Goal: Task Accomplishment & Management: Complete application form

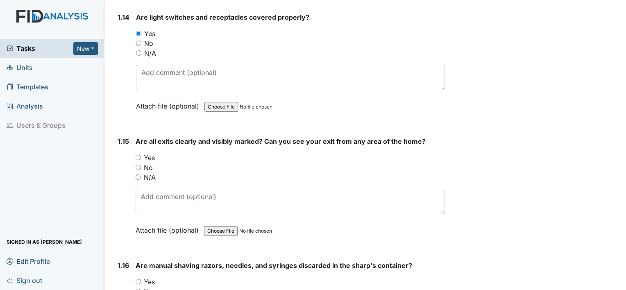
scroll to position [1793, 0]
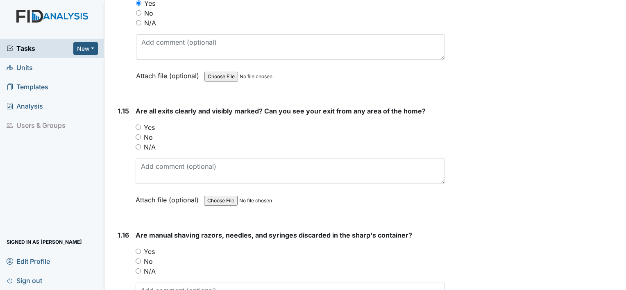
click at [137, 124] on input "Yes" at bounding box center [138, 126] width 5 height 5
radio input "true"
click at [136, 268] on input "N/A" at bounding box center [138, 270] width 5 height 5
radio input "true"
click at [619, 286] on main "Inspection: Safety Inspection ID: #00011189 Open Autosaving... Location: [GEOGR…" at bounding box center [364, 145] width 521 height 290
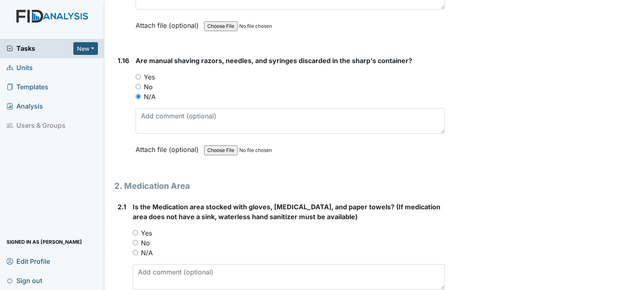
scroll to position [1973, 0]
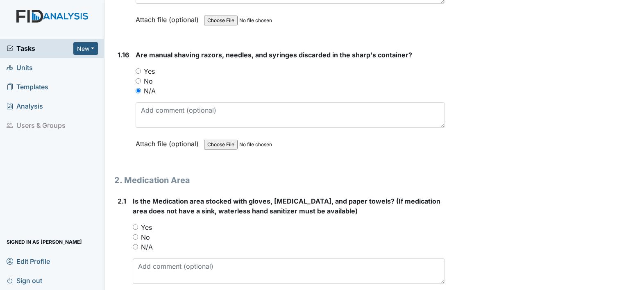
click at [138, 68] on input "Yes" at bounding box center [138, 70] width 5 height 5
radio input "true"
click at [133, 224] on input "Yes" at bounding box center [135, 226] width 5 height 5
radio input "true"
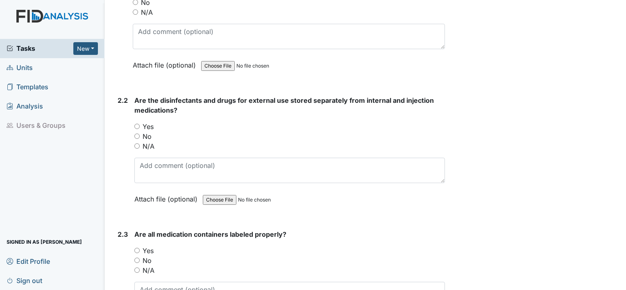
scroll to position [2227, 0]
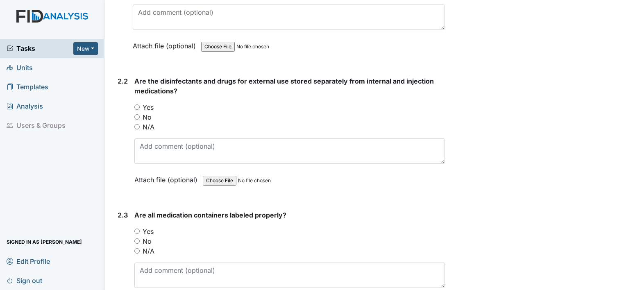
click at [138, 124] on input "N/A" at bounding box center [136, 126] width 5 height 5
radio input "true"
click at [136, 229] on input "Yes" at bounding box center [136, 231] width 5 height 5
radio input "true"
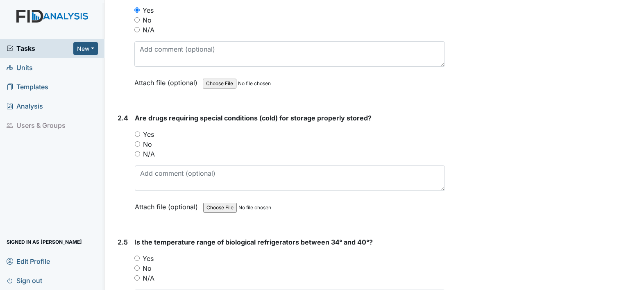
scroll to position [2470, 0]
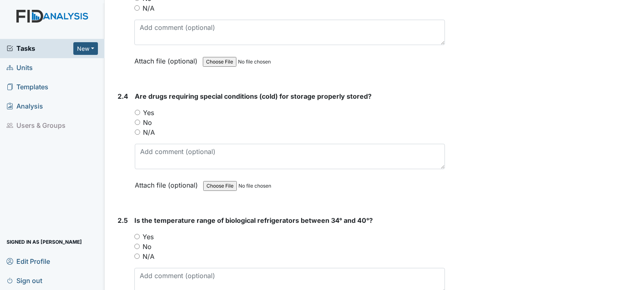
click at [136, 129] on input "N/A" at bounding box center [137, 131] width 5 height 5
radio input "true"
click at [136, 253] on input "N/A" at bounding box center [136, 255] width 5 height 5
radio input "true"
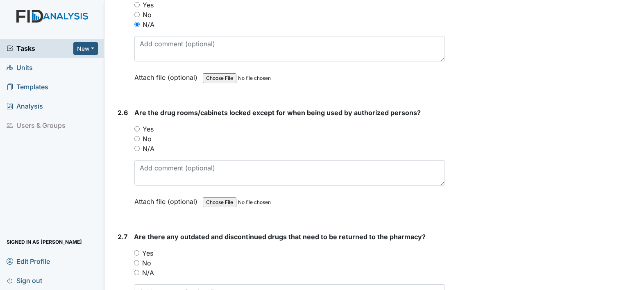
scroll to position [2735, 0]
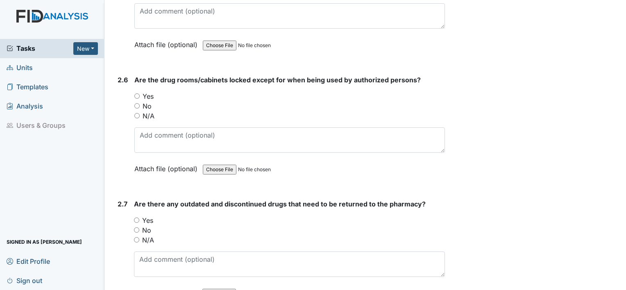
click at [136, 93] on input "Yes" at bounding box center [136, 95] width 5 height 5
radio input "true"
click at [136, 227] on input "No" at bounding box center [136, 229] width 5 height 5
radio input "true"
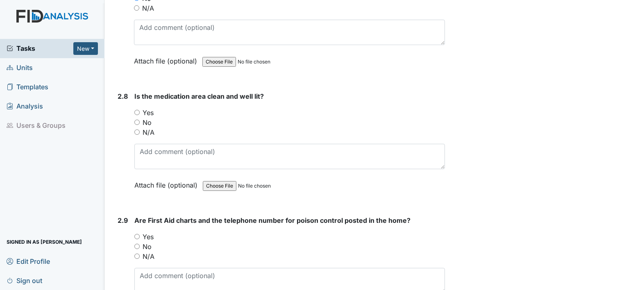
scroll to position [3005, 0]
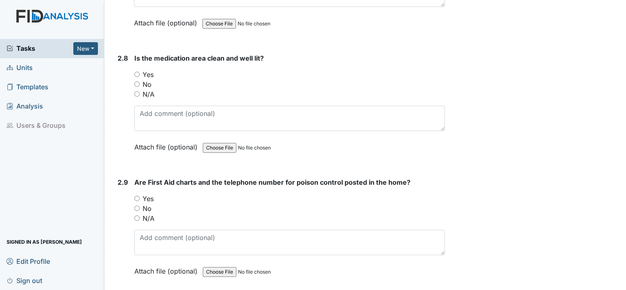
click at [136, 72] on input "Yes" at bounding box center [136, 74] width 5 height 5
radio input "true"
drag, startPoint x: 137, startPoint y: 187, endPoint x: 234, endPoint y: 211, distance: 100.1
click at [138, 196] on input "Yes" at bounding box center [136, 198] width 5 height 5
radio input "true"
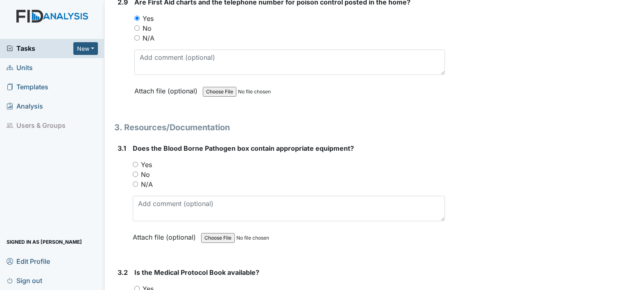
scroll to position [3231, 0]
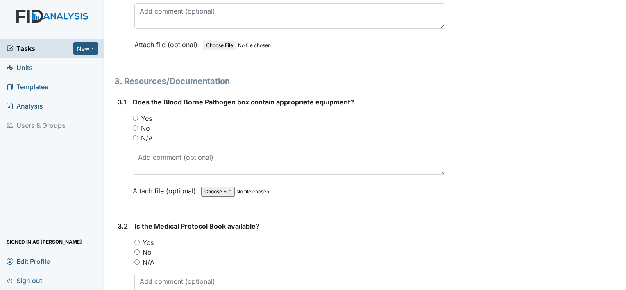
click at [136, 115] on input "Yes" at bounding box center [135, 117] width 5 height 5
radio input "true"
click at [134, 240] on input "Yes" at bounding box center [136, 242] width 5 height 5
radio input "true"
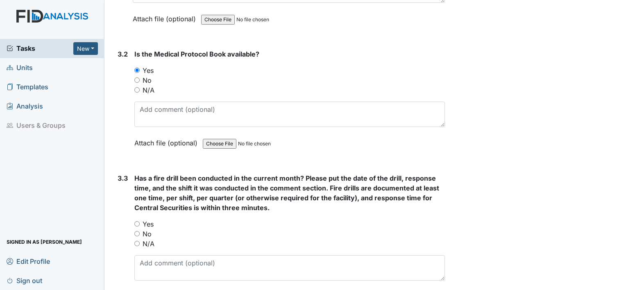
scroll to position [3422, 0]
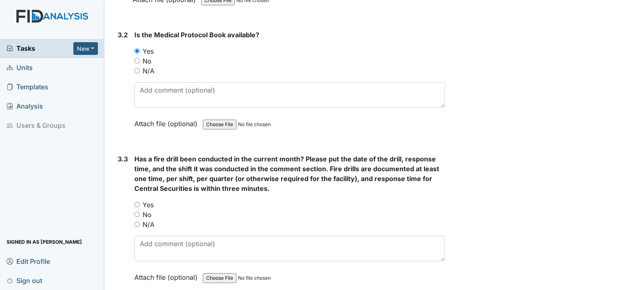
click at [136, 202] on input "Yes" at bounding box center [136, 204] width 5 height 5
radio input "true"
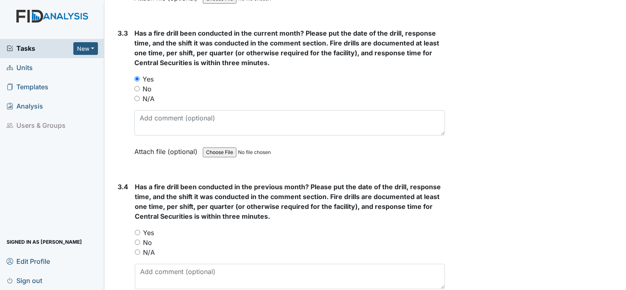
scroll to position [3551, 0]
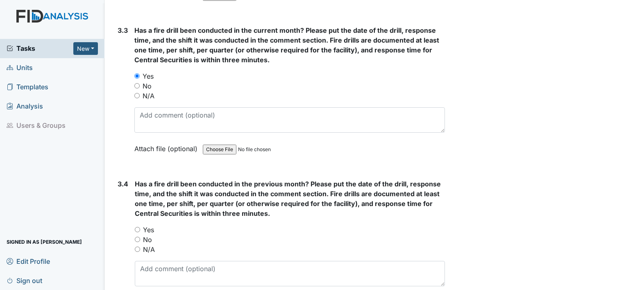
click at [136, 227] on input "Yes" at bounding box center [137, 229] width 5 height 5
radio input "true"
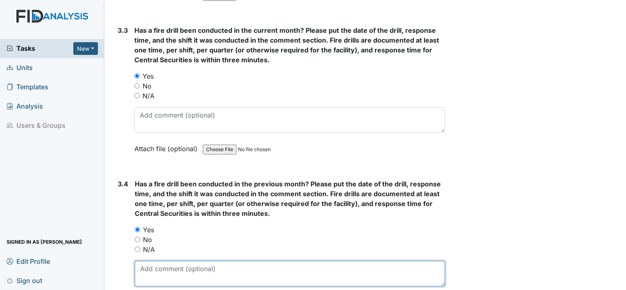
click at [316, 261] on textarea at bounding box center [290, 273] width 310 height 25
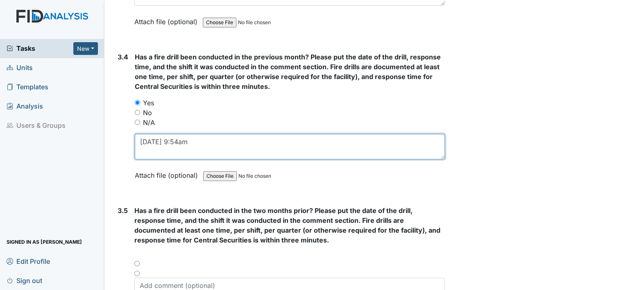
scroll to position [3741, 0]
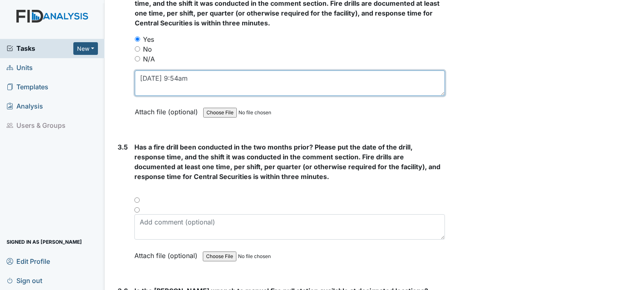
type textarea "[DATE] 9:54am"
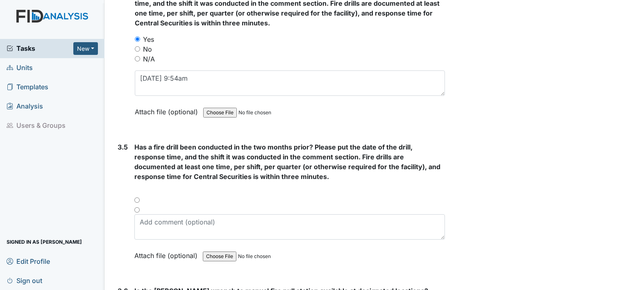
click at [138, 198] on div at bounding box center [289, 203] width 310 height 10
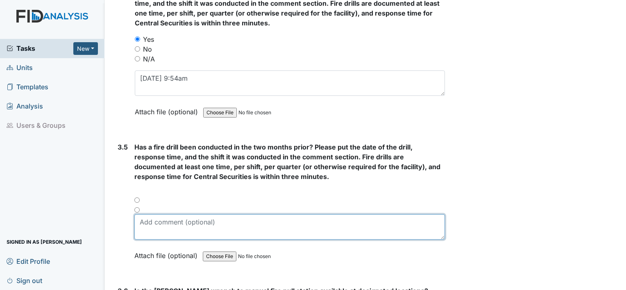
click at [161, 215] on textarea at bounding box center [289, 226] width 310 height 25
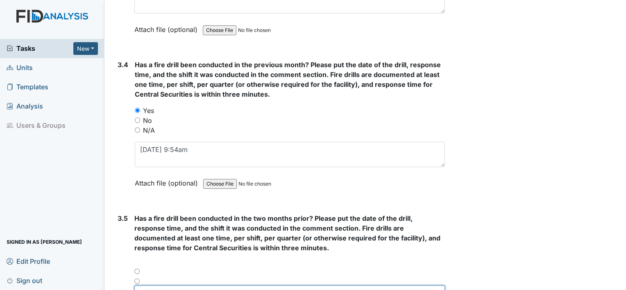
type textarea "[DATE]"
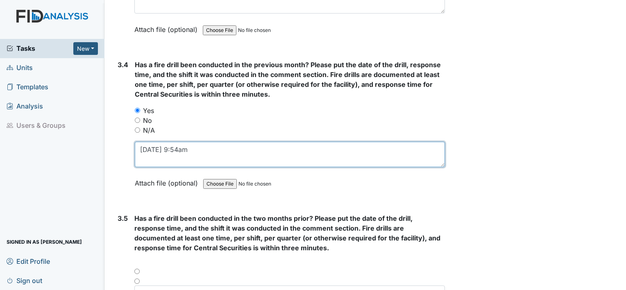
drag, startPoint x: 166, startPoint y: 136, endPoint x: 203, endPoint y: 138, distance: 37.3
click at [203, 142] on textarea "[DATE] 9:54am" at bounding box center [290, 154] width 310 height 25
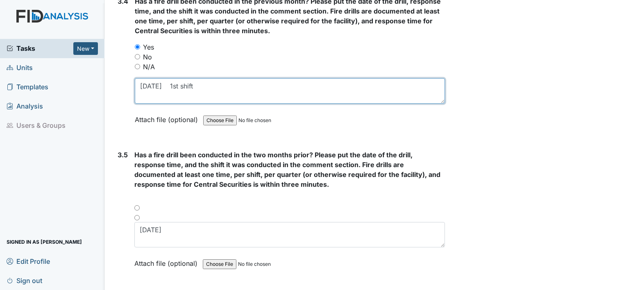
scroll to position [3758, 0]
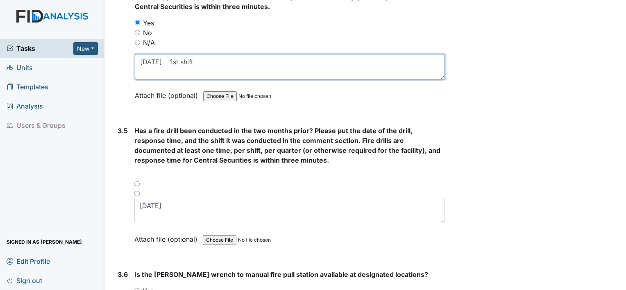
type textarea "[DATE] 1st shift"
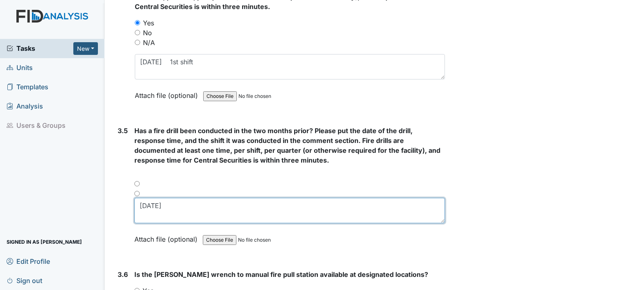
click at [291, 204] on textarea "[DATE]" at bounding box center [289, 210] width 310 height 25
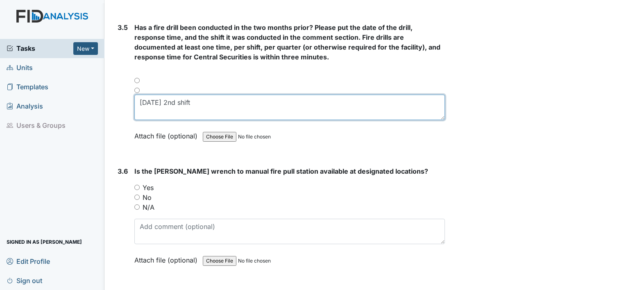
scroll to position [3869, 0]
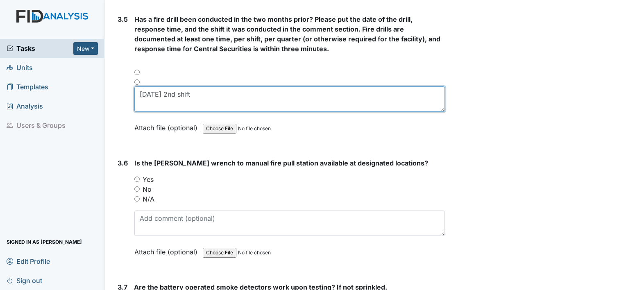
type textarea "[DATE] 2nd shift"
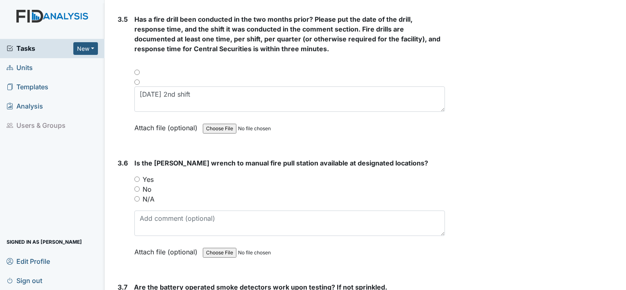
click at [135, 177] on input "Yes" at bounding box center [136, 179] width 5 height 5
radio input "true"
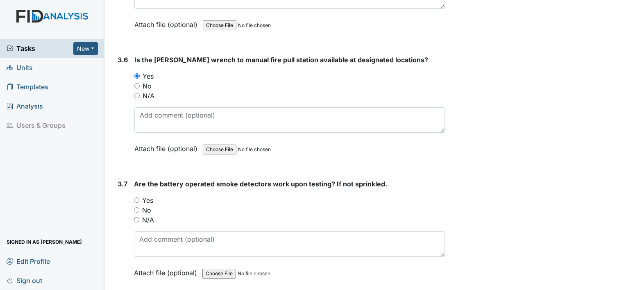
scroll to position [4004, 0]
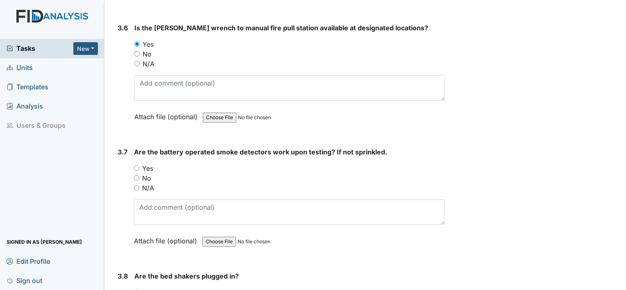
click at [135, 185] on input "N/A" at bounding box center [136, 187] width 5 height 5
radio input "true"
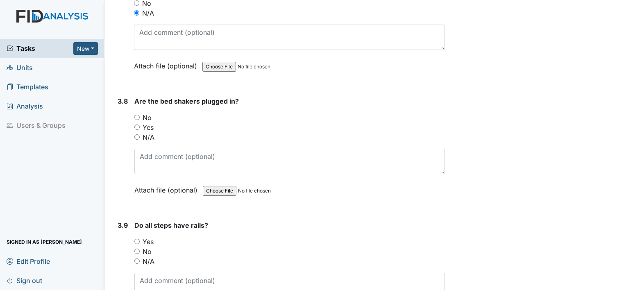
scroll to position [4235, 0]
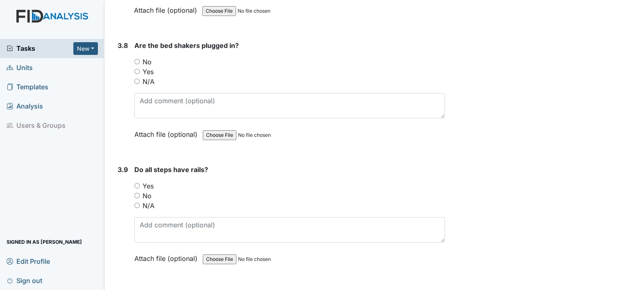
click at [135, 79] on input "N/A" at bounding box center [136, 81] width 5 height 5
radio input "true"
click at [138, 203] on input "N/A" at bounding box center [136, 205] width 5 height 5
radio input "true"
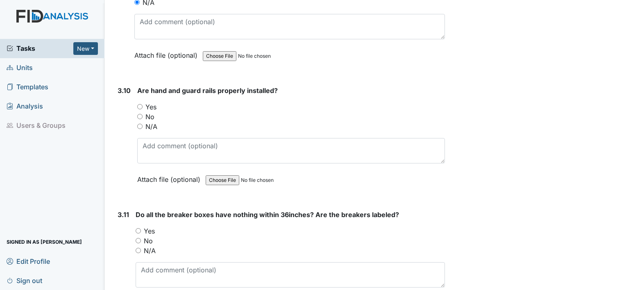
click at [139, 124] on input "N/A" at bounding box center [139, 126] width 5 height 5
radio input "true"
click at [138, 228] on input "Yes" at bounding box center [138, 230] width 5 height 5
radio input "true"
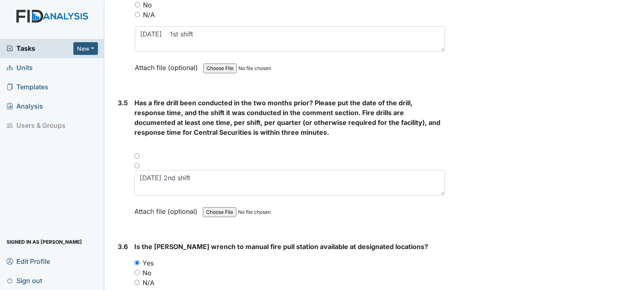
scroll to position [3761, 0]
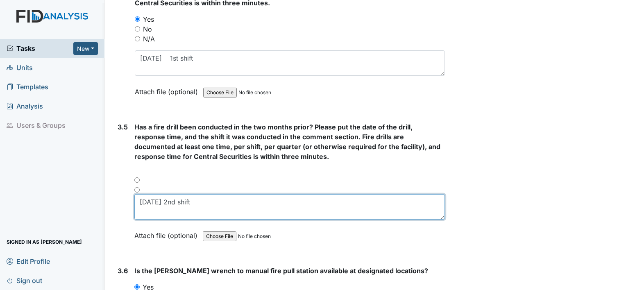
click at [275, 194] on textarea "[DATE] 2nd shift" at bounding box center [289, 206] width 310 height 25
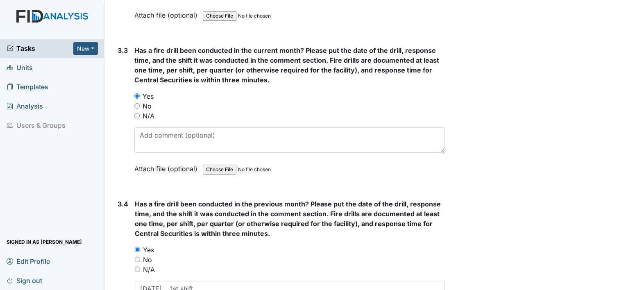
scroll to position [3515, 0]
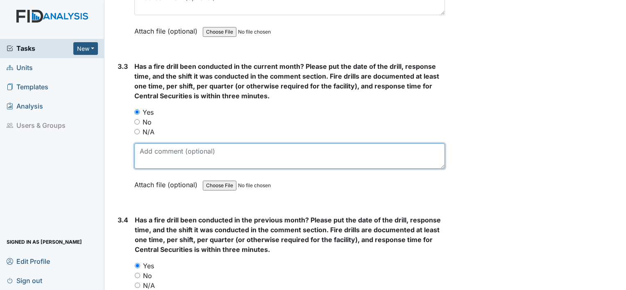
click at [349, 150] on textarea at bounding box center [289, 155] width 310 height 25
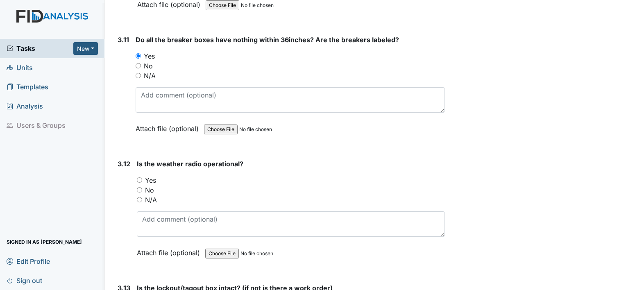
scroll to position [4764, 0]
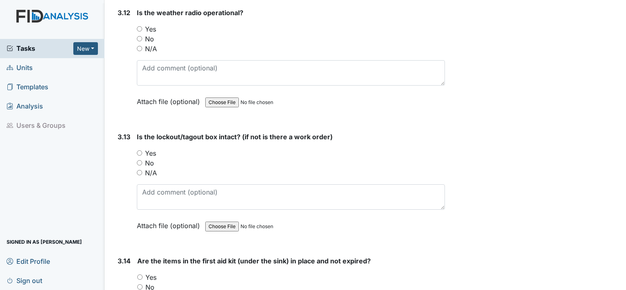
type textarea "[DATE]"
click at [139, 26] on input "Yes" at bounding box center [139, 28] width 5 height 5
radio input "true"
click at [139, 170] on input "N/A" at bounding box center [139, 172] width 5 height 5
radio input "true"
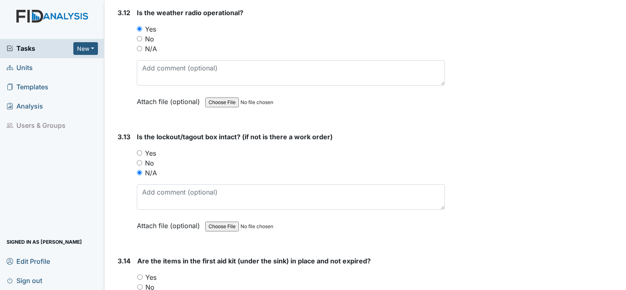
click at [140, 272] on div "Yes" at bounding box center [291, 277] width 308 height 10
click at [139, 274] on input "Yes" at bounding box center [139, 276] width 5 height 5
radio input "true"
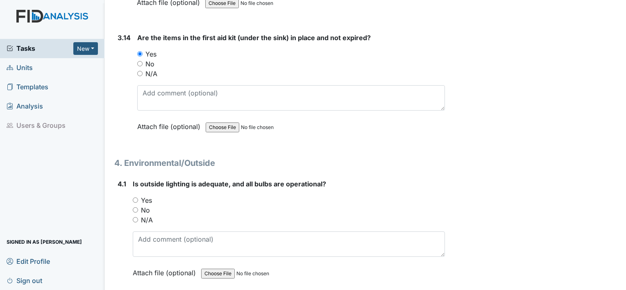
scroll to position [5075, 0]
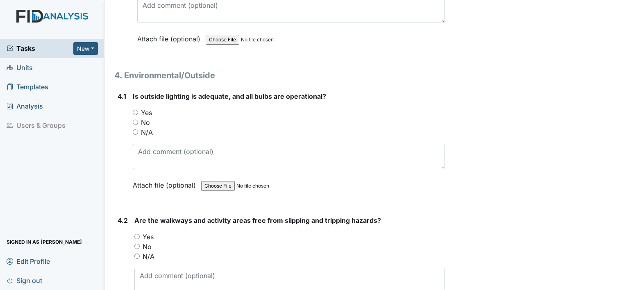
click at [134, 110] on input "Yes" at bounding box center [135, 112] width 5 height 5
radio input "true"
click at [136, 234] on input "Yes" at bounding box center [136, 236] width 5 height 5
radio input "true"
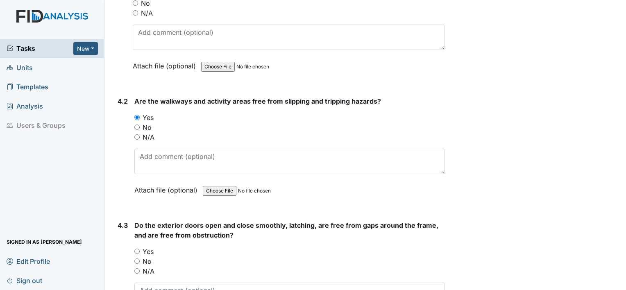
scroll to position [5250, 0]
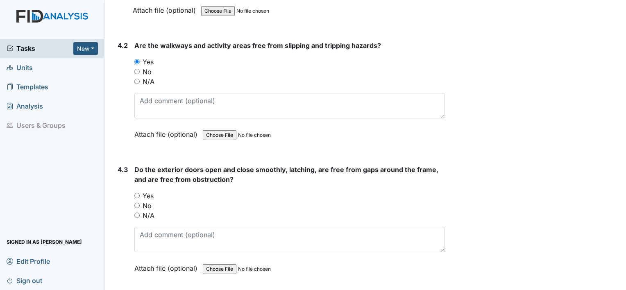
click at [136, 193] on input "Yes" at bounding box center [136, 195] width 5 height 5
radio input "true"
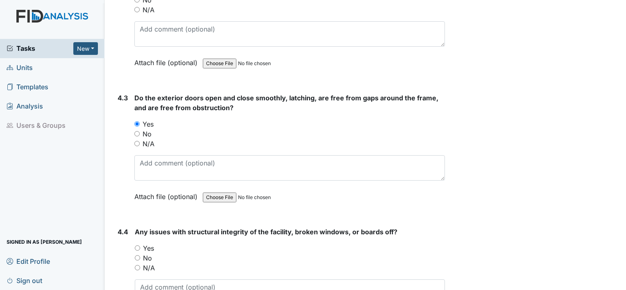
scroll to position [5377, 0]
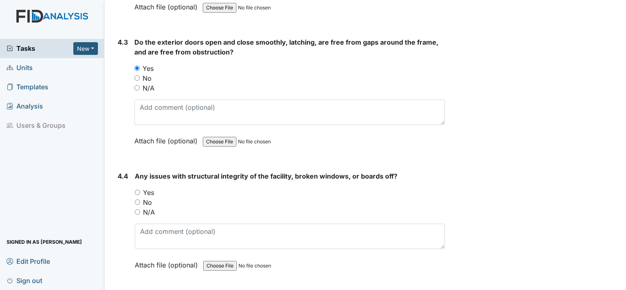
click at [135, 199] on input "No" at bounding box center [137, 201] width 5 height 5
radio input "true"
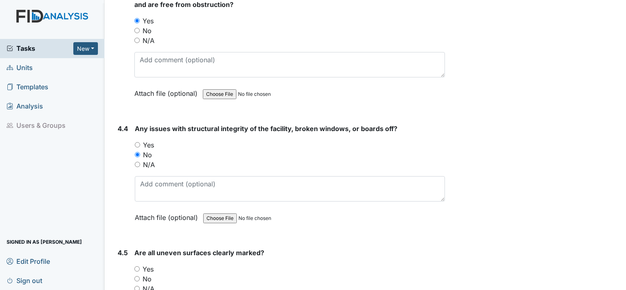
scroll to position [5433, 0]
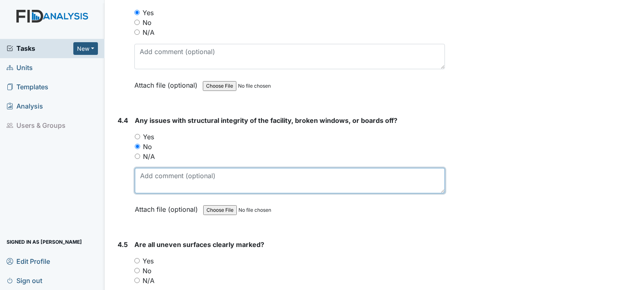
click at [235, 168] on textarea at bounding box center [290, 180] width 310 height 25
type textarea "just fences down"
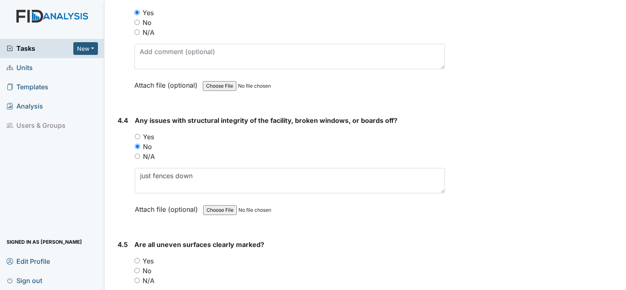
click at [137, 278] on input "N/A" at bounding box center [136, 280] width 5 height 5
radio input "true"
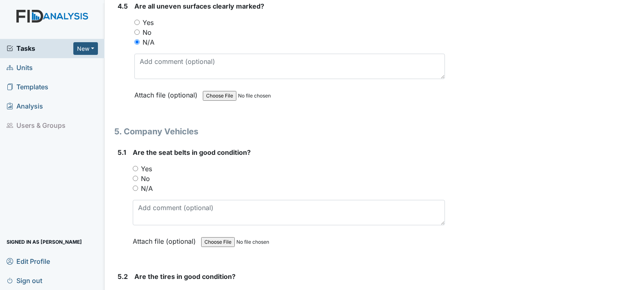
scroll to position [5679, 0]
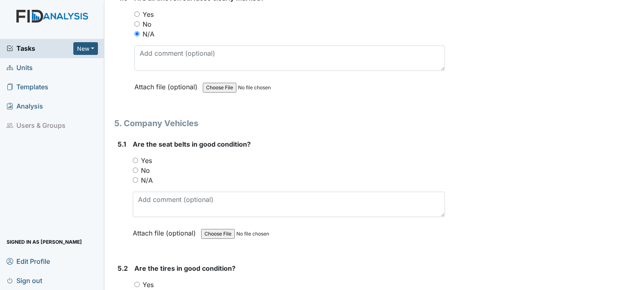
click at [136, 158] on input "Yes" at bounding box center [135, 160] width 5 height 5
radio input "true"
click at [138, 282] on input "Yes" at bounding box center [136, 284] width 5 height 5
radio input "true"
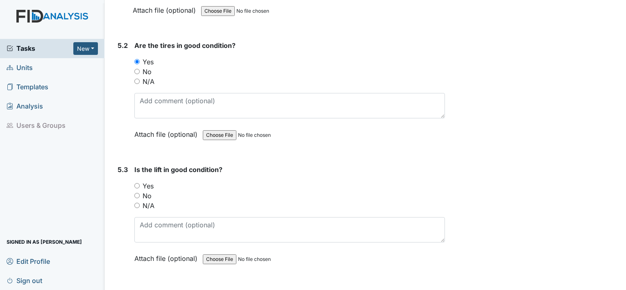
scroll to position [5918, 0]
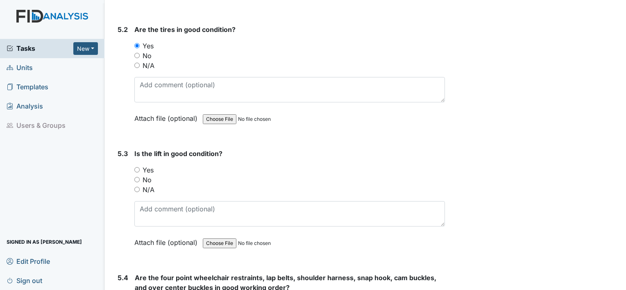
click at [135, 187] on input "N/A" at bounding box center [136, 189] width 5 height 5
radio input "true"
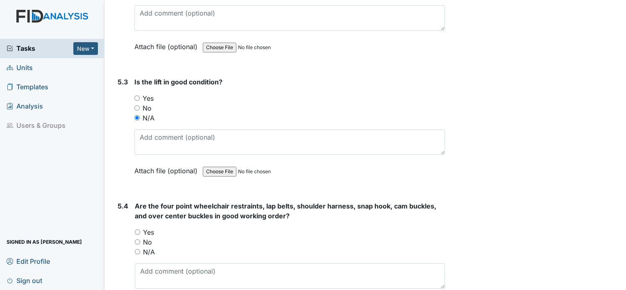
scroll to position [6029, 0]
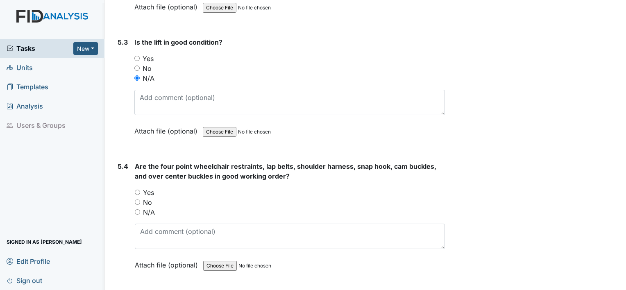
click at [138, 209] on input "N/A" at bounding box center [137, 211] width 5 height 5
radio input "true"
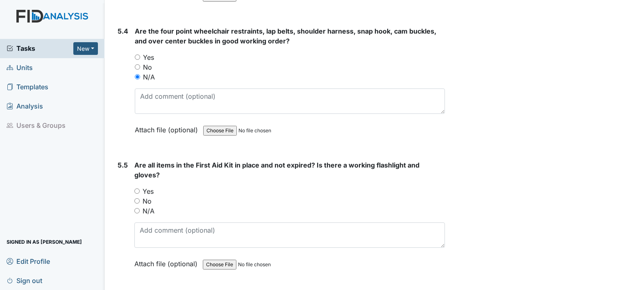
scroll to position [6220, 0]
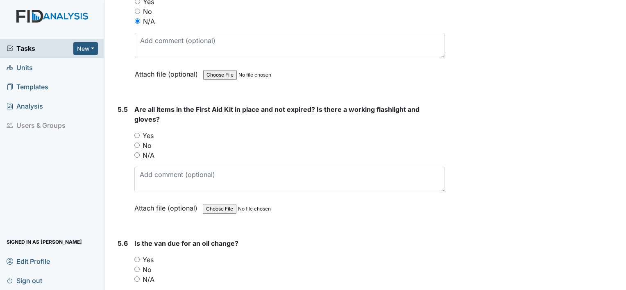
click at [135, 133] on input "Yes" at bounding box center [136, 135] width 5 height 5
radio input "true"
click at [136, 267] on input "No" at bounding box center [136, 269] width 5 height 5
radio input "true"
